Goal: Information Seeking & Learning: Learn about a topic

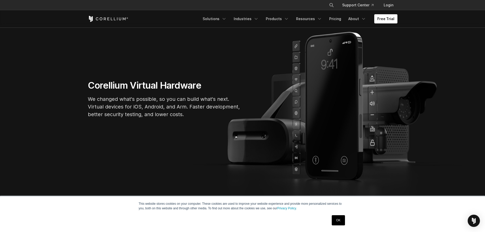
scroll to position [51, 0]
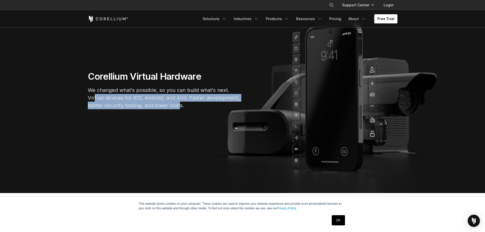
drag, startPoint x: 101, startPoint y: 99, endPoint x: 179, endPoint y: 104, distance: 78.6
click at [179, 104] on p "We changed what's possible, so you can build what's next. Virtual devices for i…" at bounding box center [164, 97] width 153 height 23
click at [143, 105] on p "We changed what's possible, so you can build what's next. Virtual devices for i…" at bounding box center [164, 97] width 153 height 23
drag, startPoint x: 110, startPoint y: 99, endPoint x: 172, endPoint y: 106, distance: 61.5
click at [172, 106] on p "We changed what's possible, so you can build what's next. Virtual devices for i…" at bounding box center [164, 97] width 153 height 23
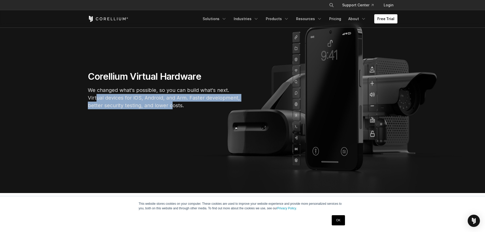
click at [133, 103] on p "We changed what's possible, so you can build what's next. Virtual devices for i…" at bounding box center [164, 97] width 153 height 23
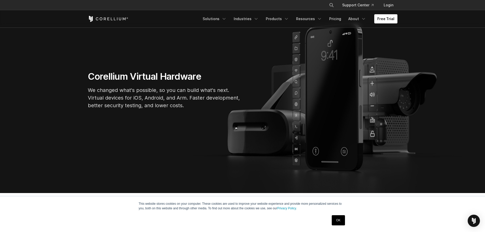
click at [98, 101] on p "We changed what's possible, so you can build what's next. Virtual devices for i…" at bounding box center [164, 97] width 153 height 23
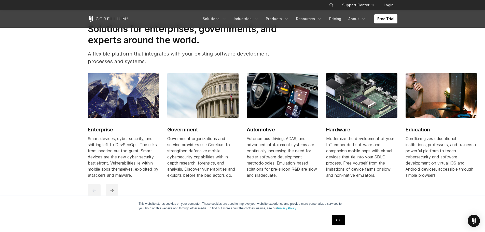
scroll to position [611, 0]
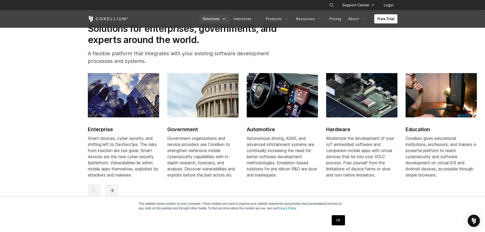
click at [221, 20] on link "Solutions" at bounding box center [215, 18] width 30 height 9
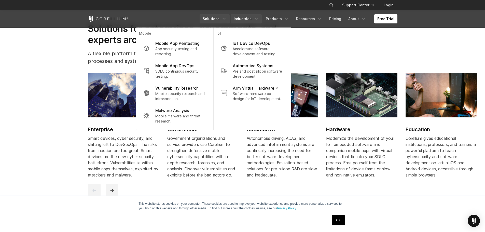
click at [245, 21] on link "Industries" at bounding box center [246, 18] width 31 height 9
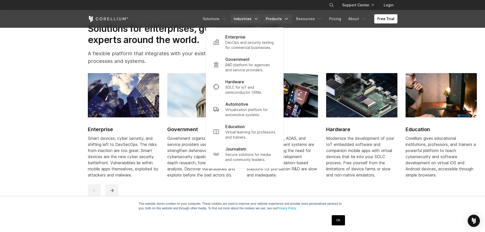
click at [280, 22] on link "Products" at bounding box center [277, 18] width 29 height 9
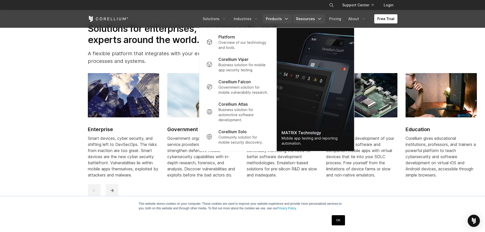
click at [314, 21] on link "Resources" at bounding box center [309, 18] width 32 height 9
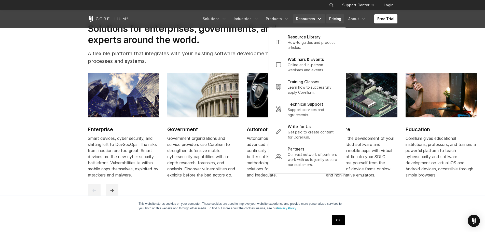
click at [333, 19] on link "Pricing" at bounding box center [335, 18] width 18 height 9
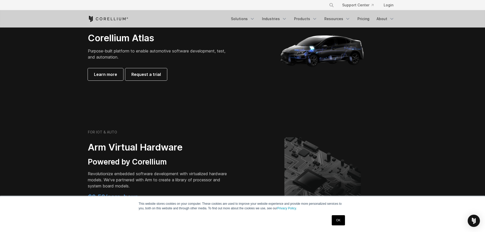
scroll to position [535, 0]
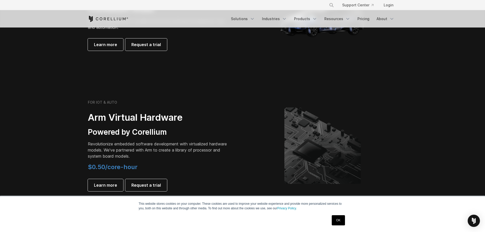
click at [66, 102] on section "FOR IOT & AUTO Arm Virtual Hardware Powered by Corellium Revolutionize embedded…" at bounding box center [242, 150] width 485 height 132
